Goal: Information Seeking & Learning: Compare options

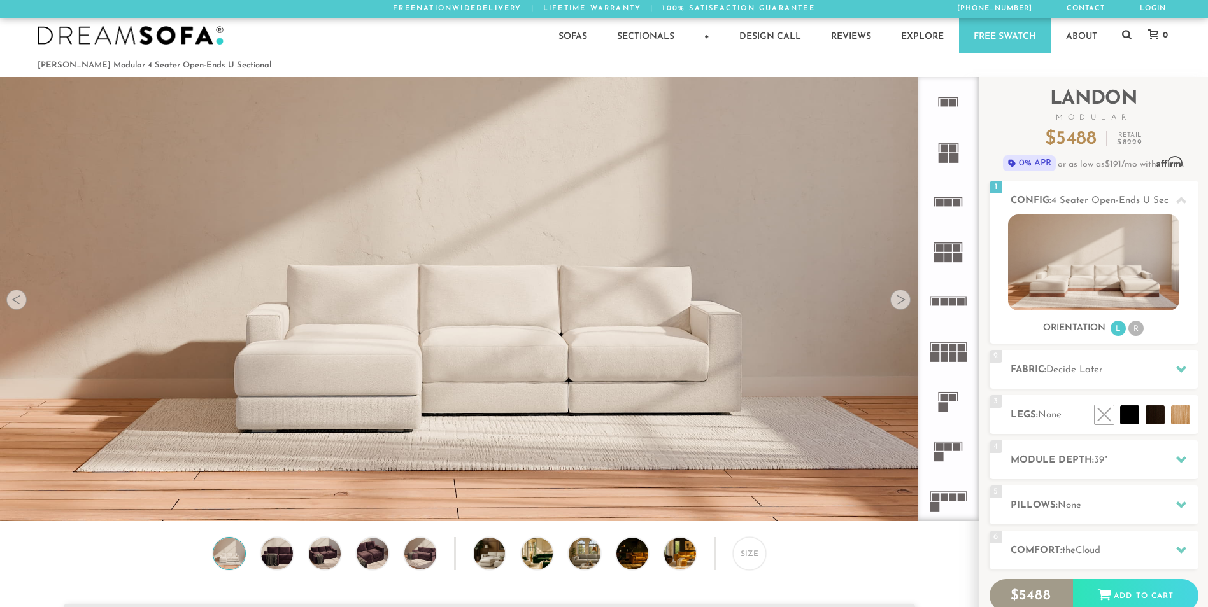
click at [963, 352] on icon at bounding box center [948, 351] width 50 height 50
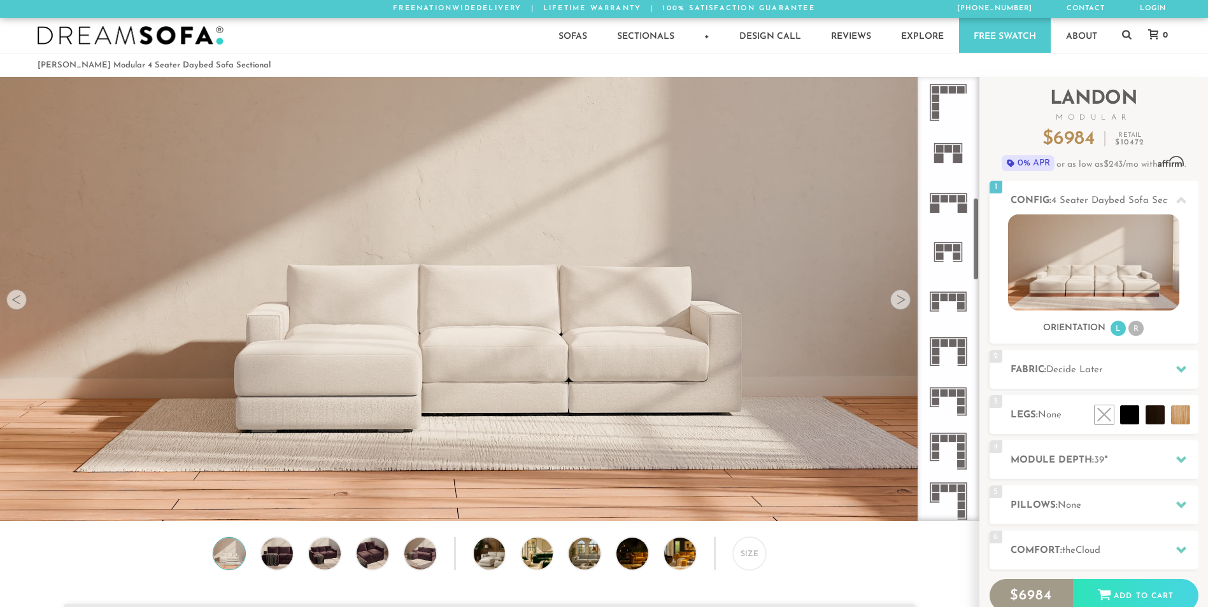
scroll to position [637, 0]
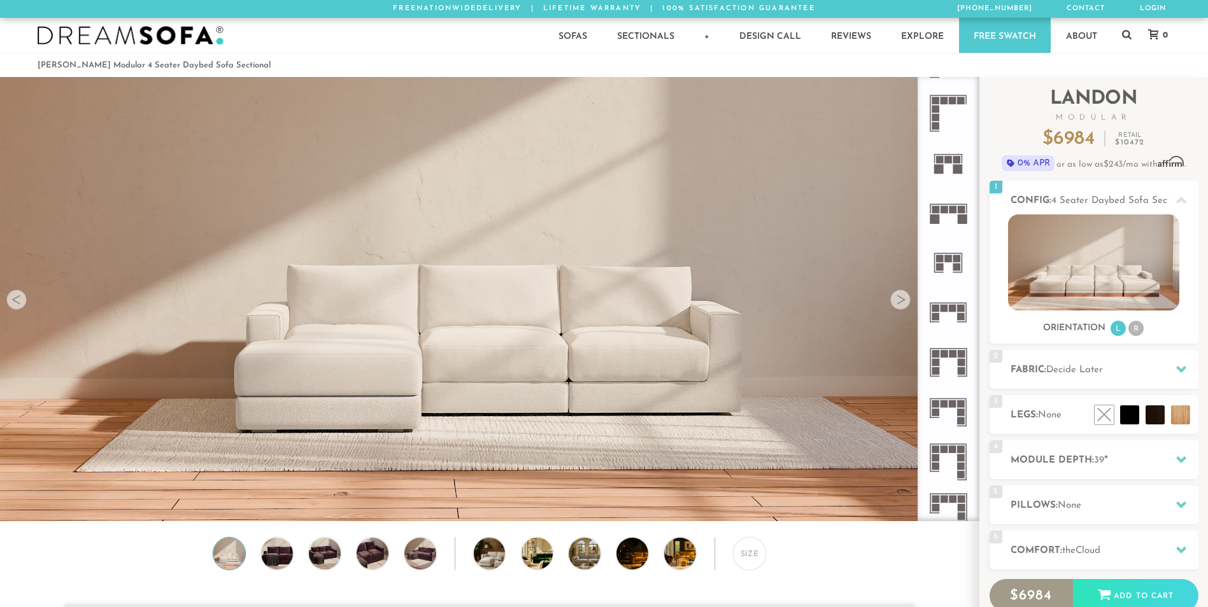
click at [955, 412] on icon at bounding box center [948, 413] width 50 height 50
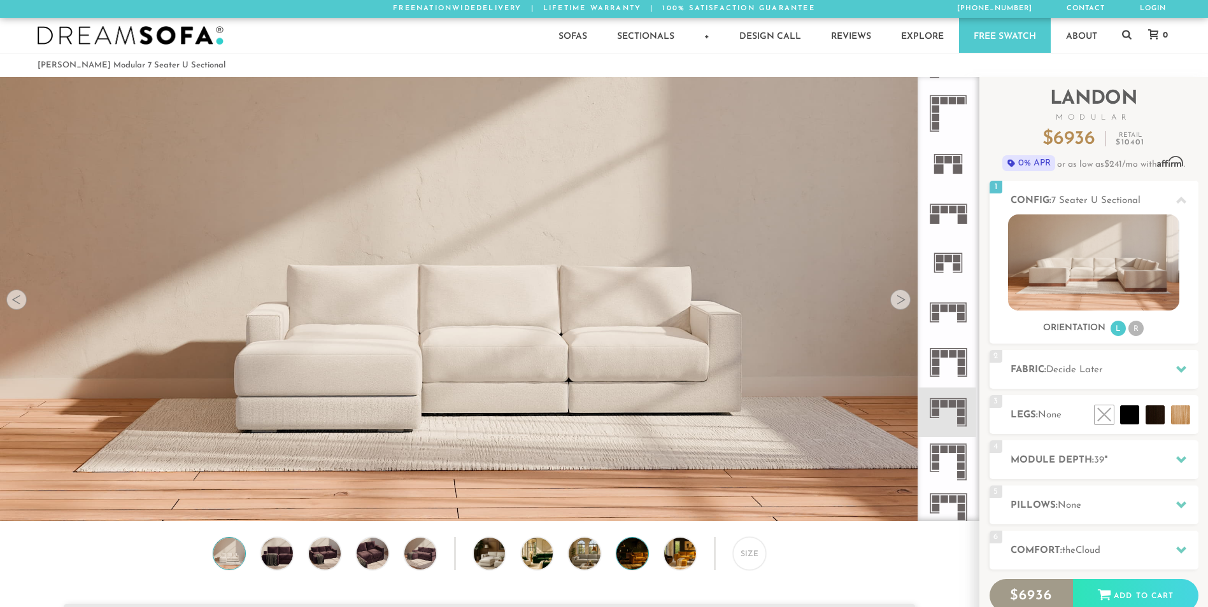
click at [633, 559] on img at bounding box center [644, 554] width 57 height 32
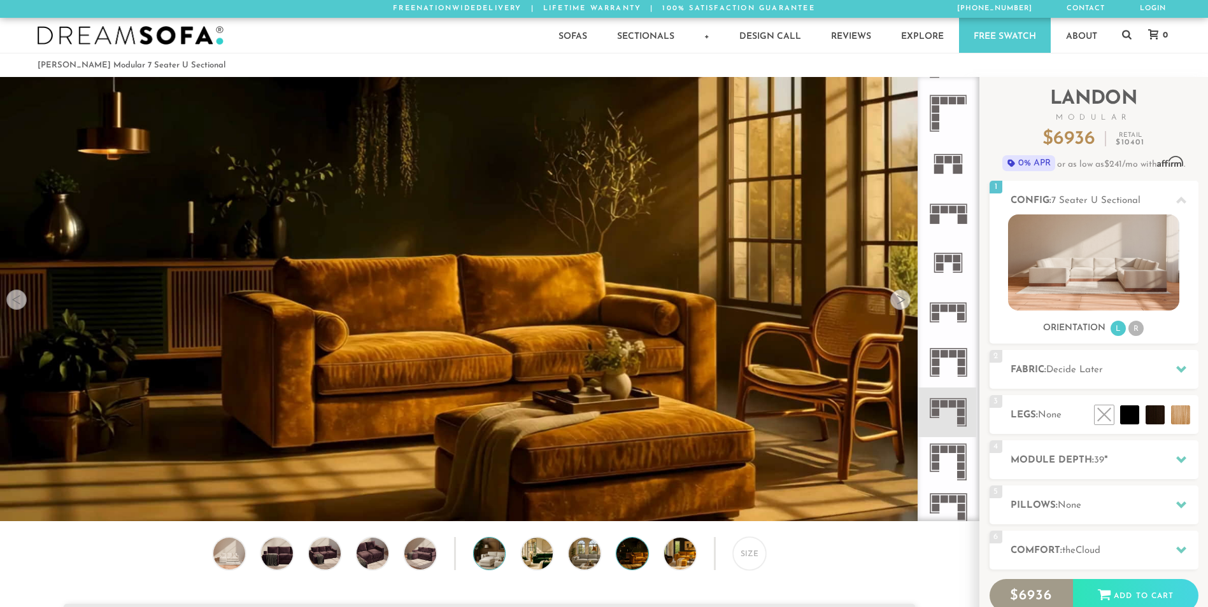
click at [491, 560] on img at bounding box center [502, 554] width 57 height 32
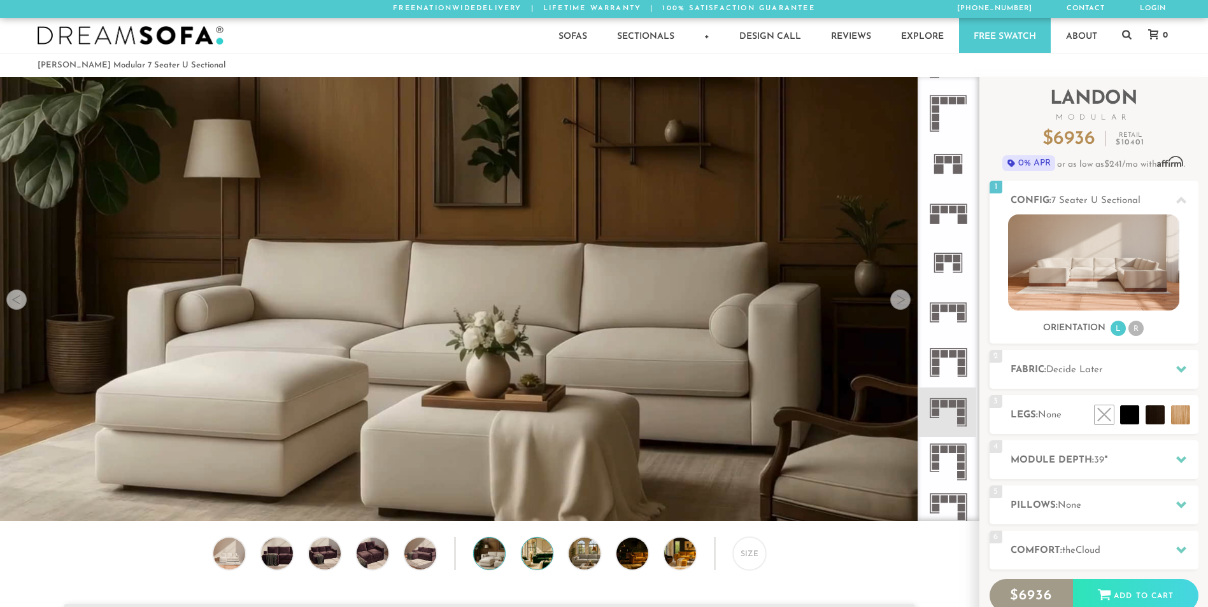
click at [541, 562] on img at bounding box center [550, 554] width 57 height 32
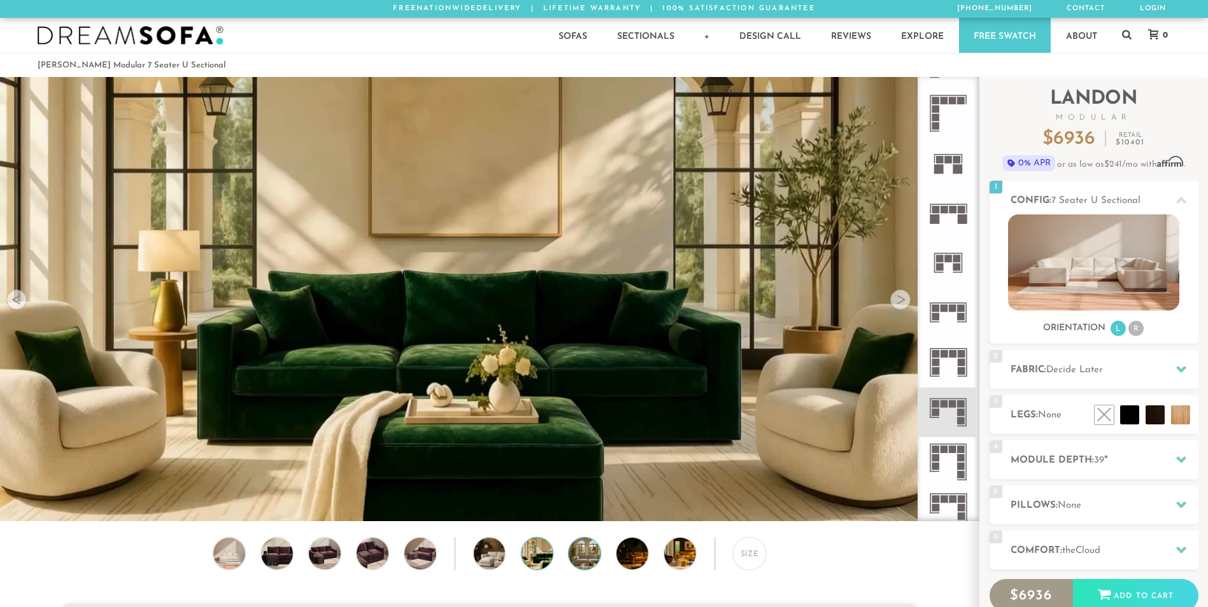
click at [585, 557] on img at bounding box center [597, 554] width 57 height 32
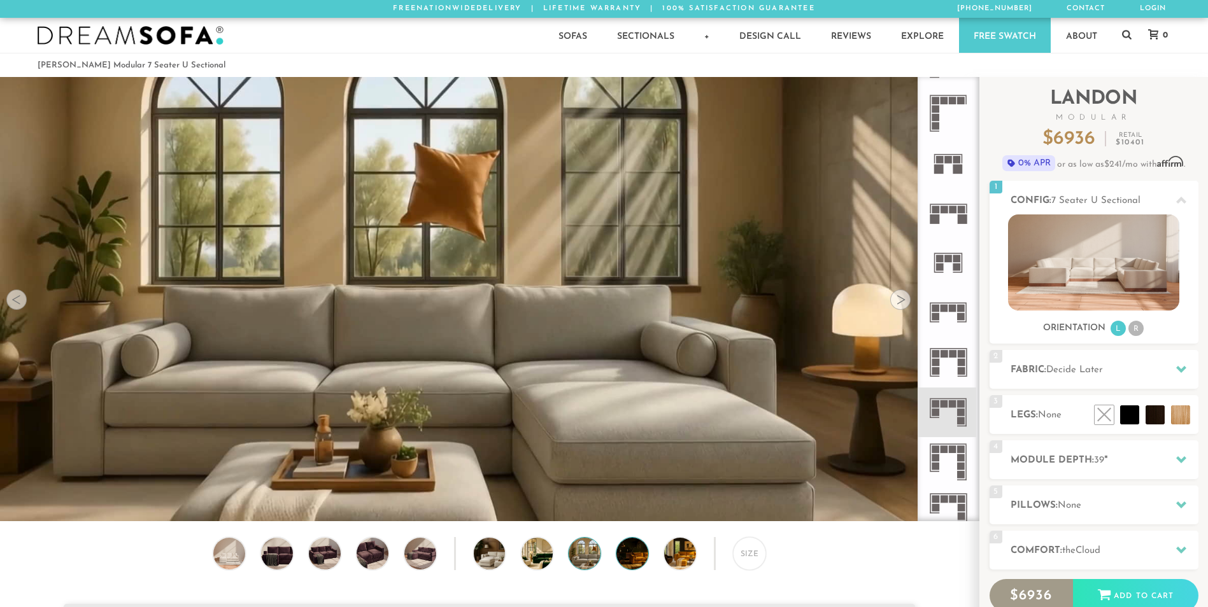
click at [631, 557] on img at bounding box center [644, 554] width 57 height 32
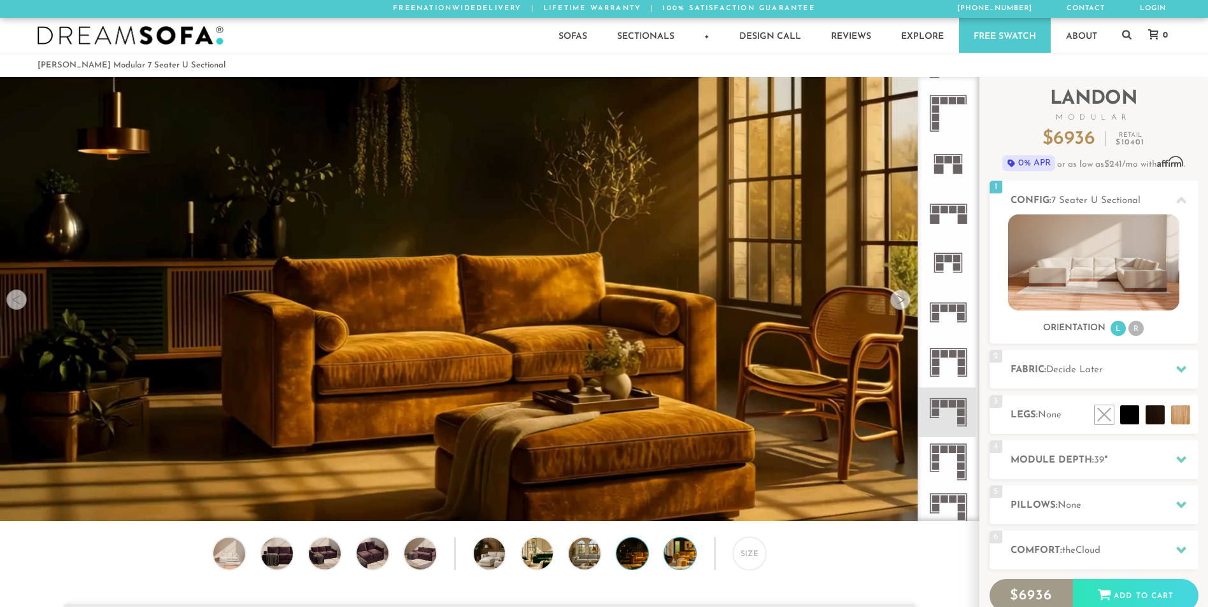
click at [668, 556] on img at bounding box center [692, 554] width 57 height 32
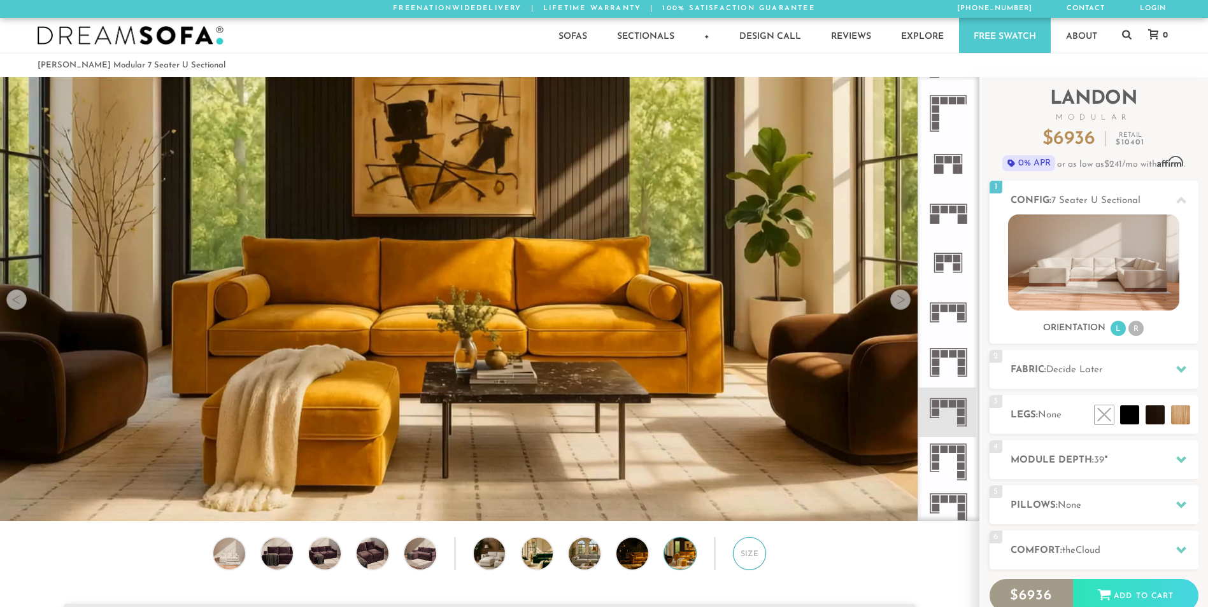
click at [751, 558] on div "Size" at bounding box center [749, 553] width 33 height 33
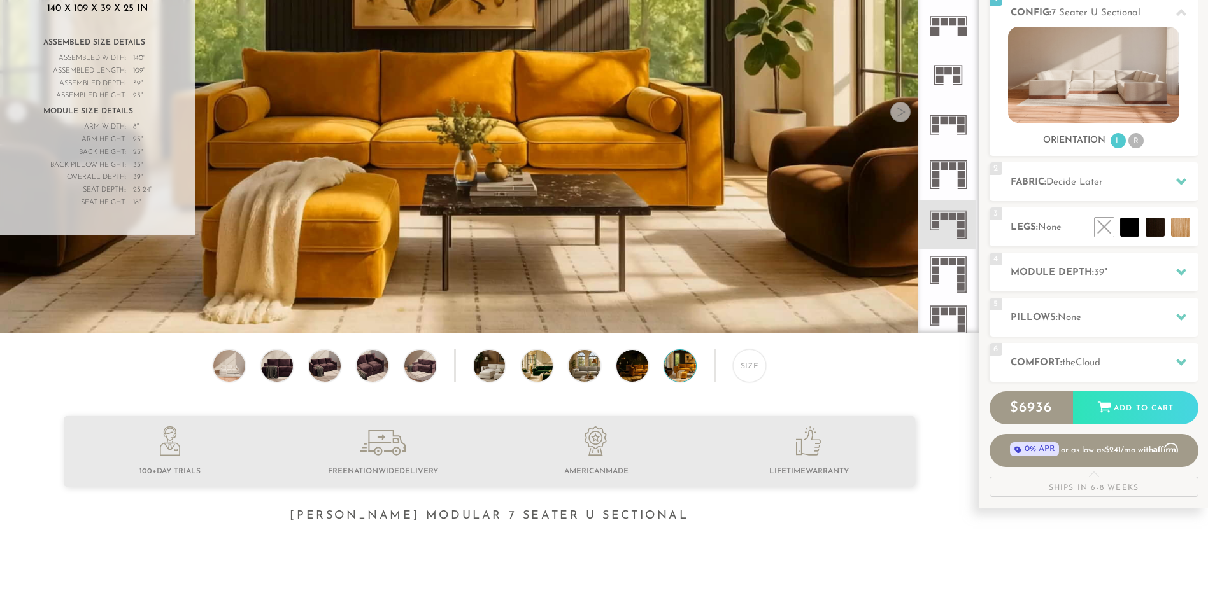
scroll to position [187, 0]
